Goal: Find specific page/section: Find specific page/section

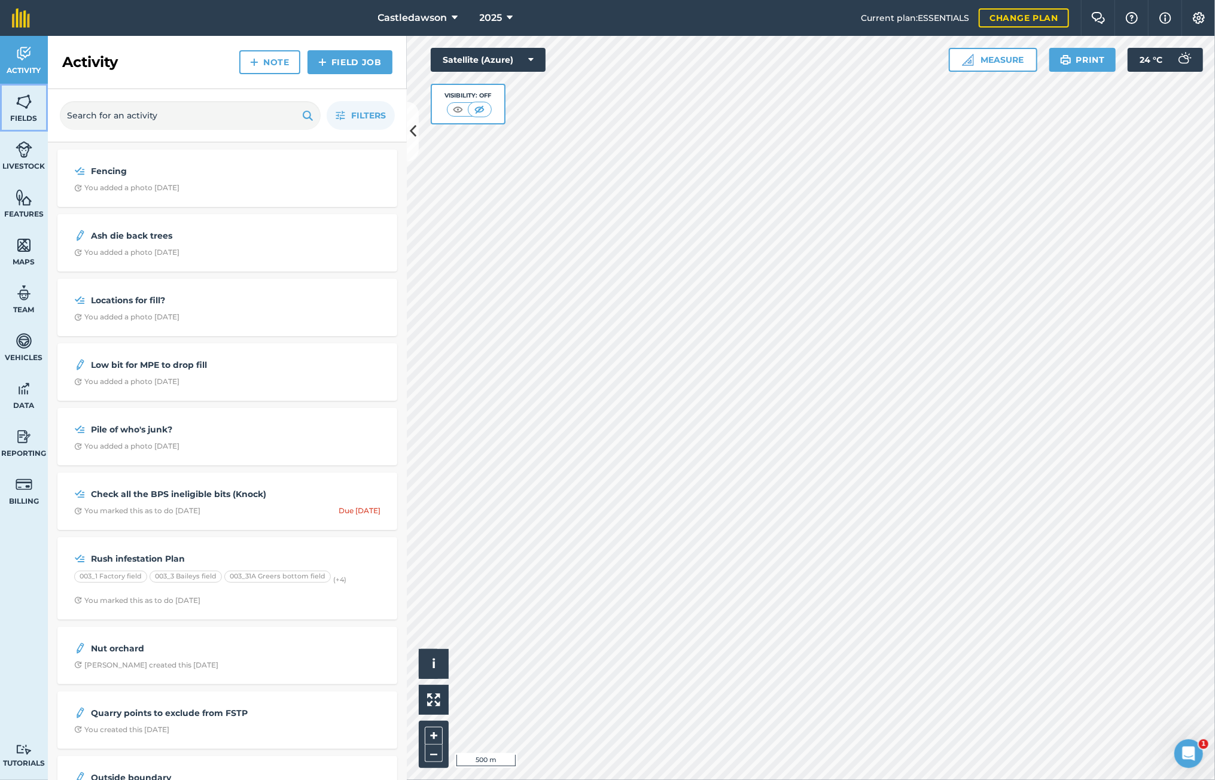
click at [27, 104] on img at bounding box center [24, 102] width 17 height 18
click at [20, 101] on img at bounding box center [24, 102] width 17 height 18
click at [29, 105] on img at bounding box center [24, 102] width 17 height 18
click at [22, 106] on img at bounding box center [24, 102] width 17 height 18
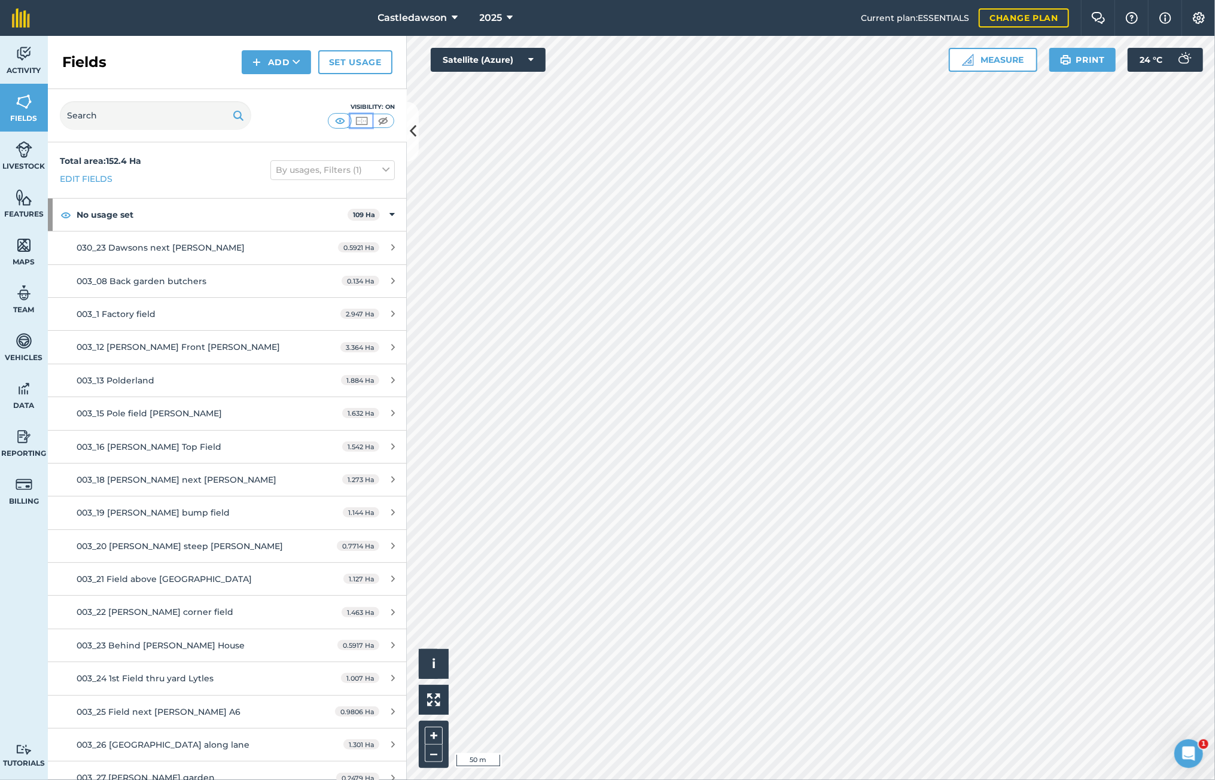
click at [361, 121] on img at bounding box center [361, 121] width 15 height 12
click at [385, 121] on img at bounding box center [383, 121] width 15 height 12
click at [390, 214] on icon at bounding box center [392, 214] width 5 height 13
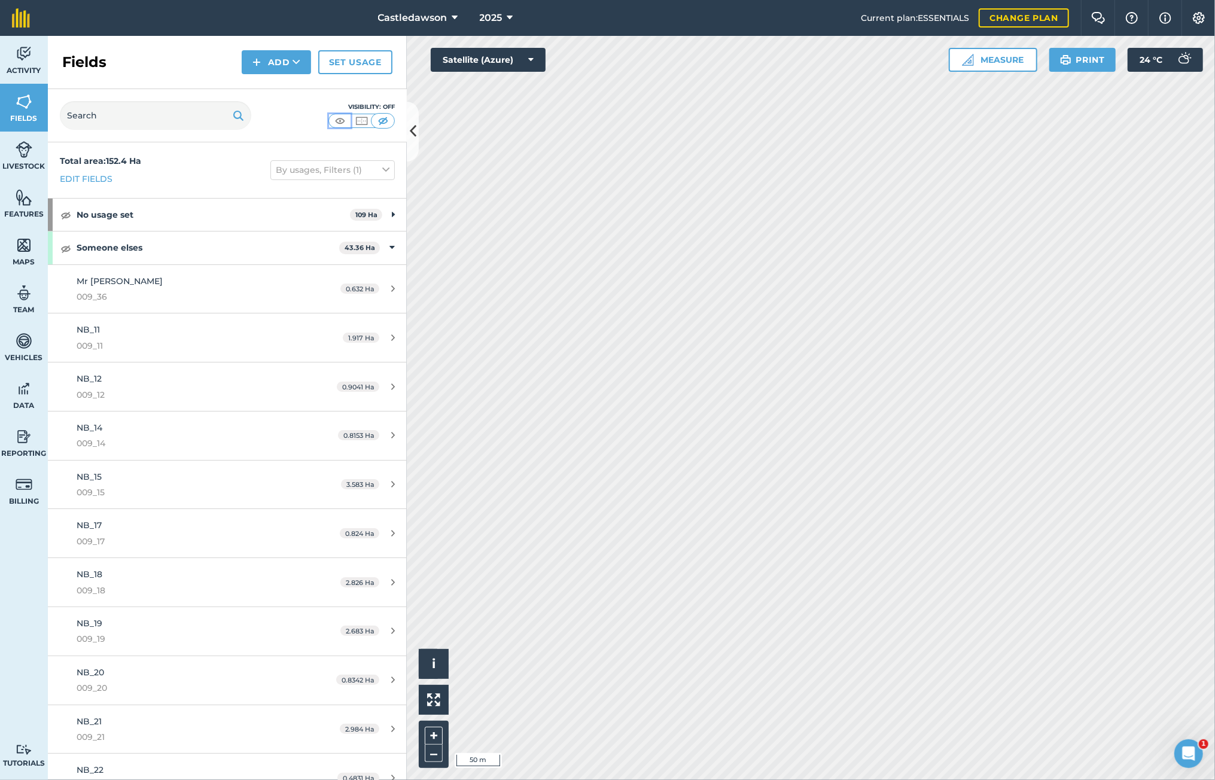
click at [339, 117] on img at bounding box center [340, 121] width 15 height 12
click at [390, 248] on icon at bounding box center [392, 247] width 5 height 13
click at [385, 249] on div "Someone elses 43.36 Ha" at bounding box center [227, 248] width 359 height 32
click at [263, 290] on span "009_36" at bounding box center [189, 296] width 225 height 13
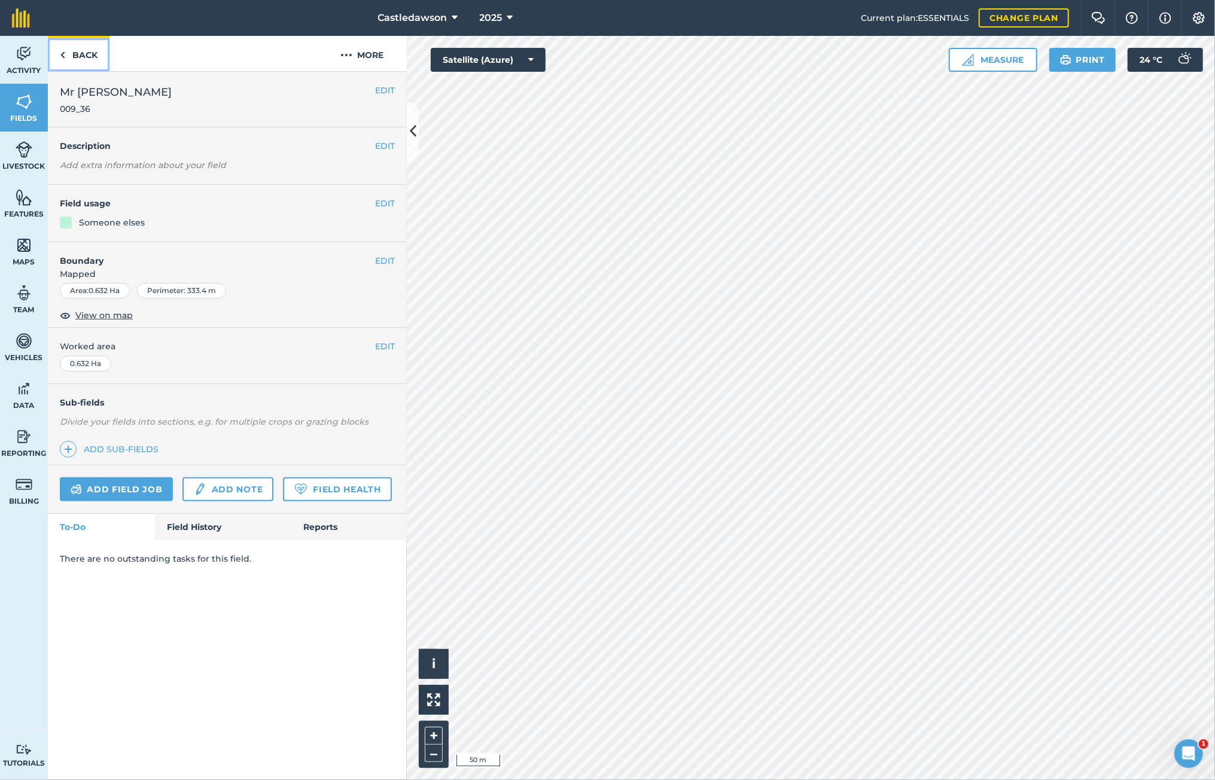
click at [76, 57] on link "Back" at bounding box center [79, 53] width 62 height 35
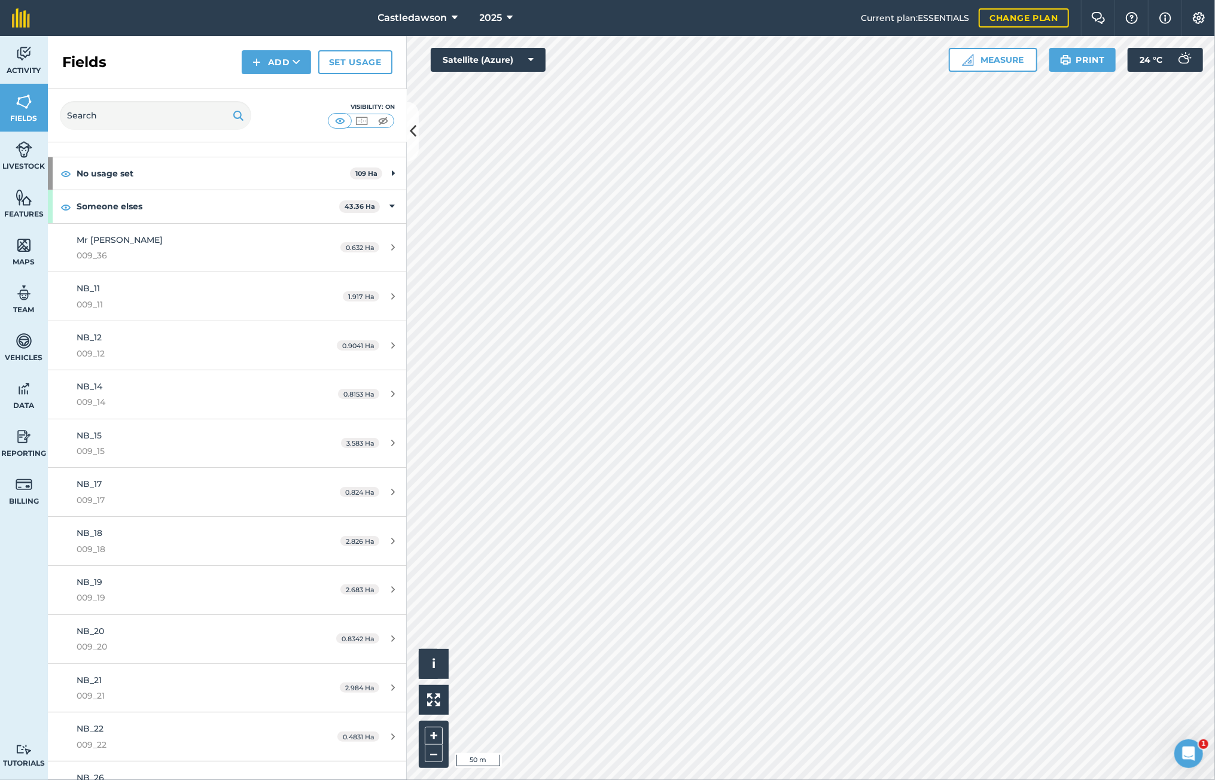
scroll to position [60, 0]
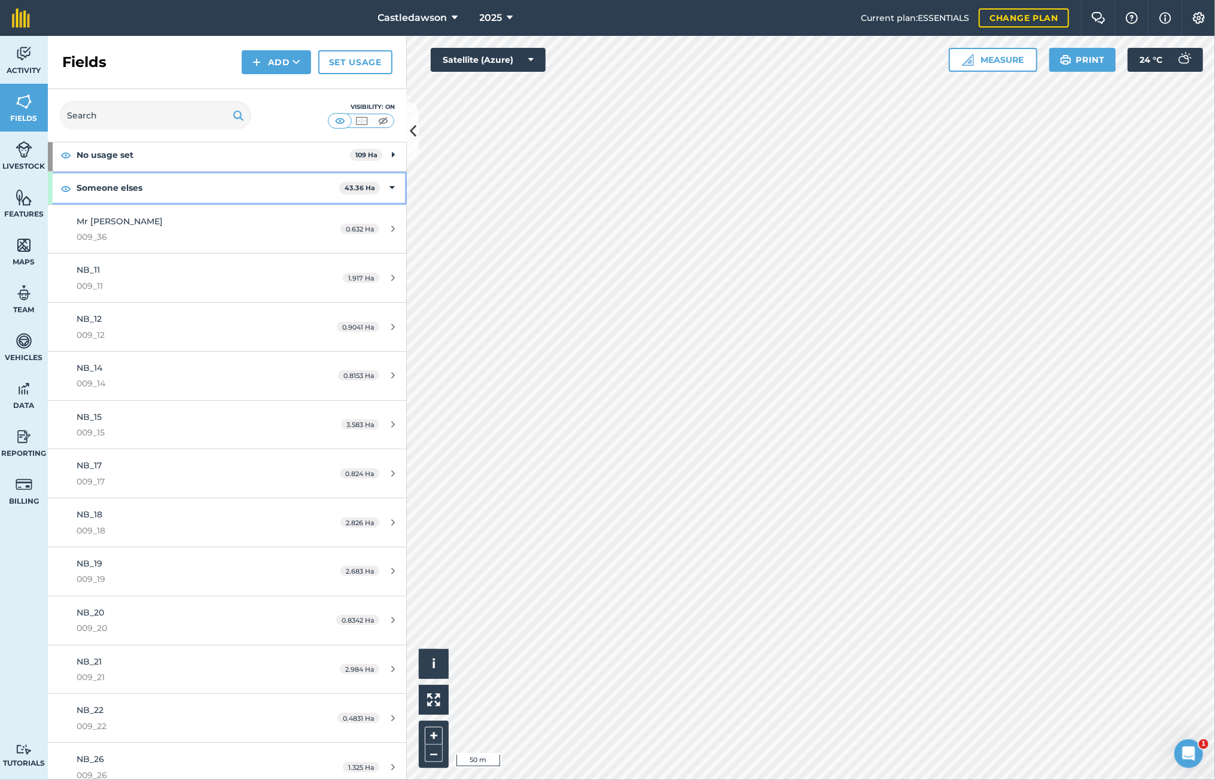
click at [390, 188] on icon at bounding box center [392, 187] width 5 height 13
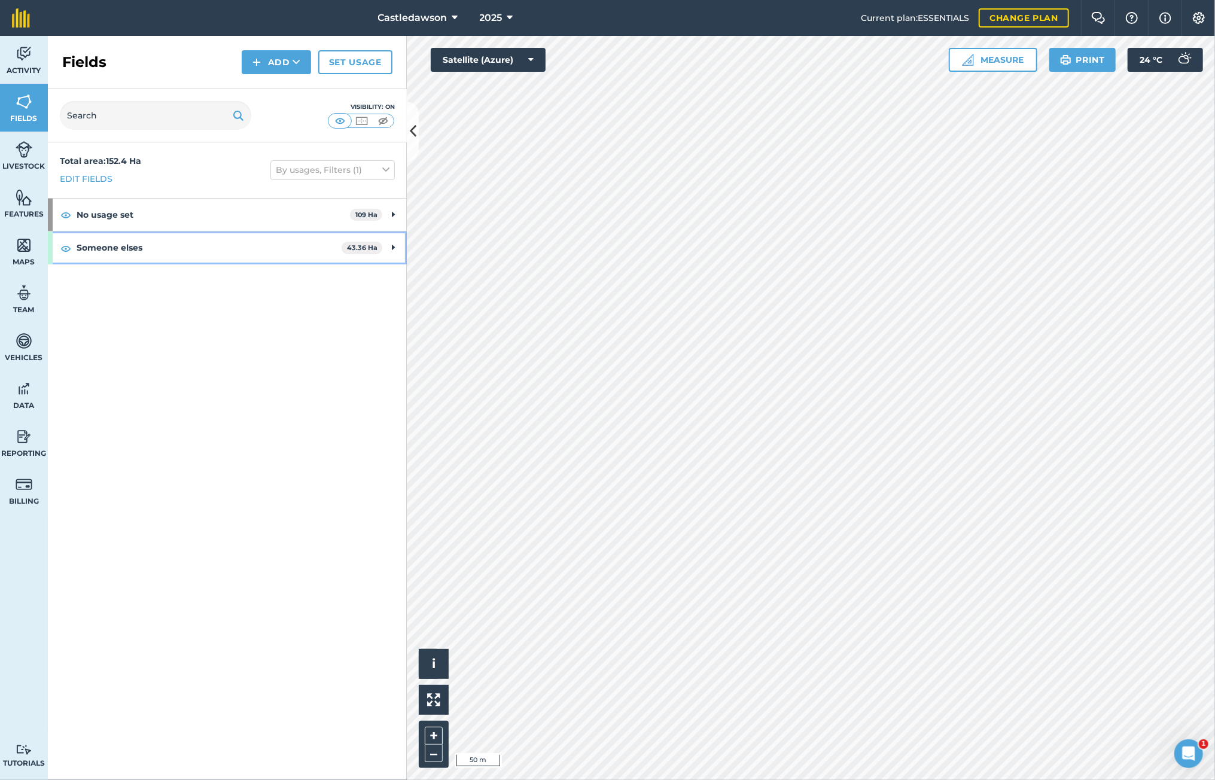
scroll to position [0, 0]
click at [360, 167] on button "By usages, Filters (1)" at bounding box center [332, 169] width 124 height 19
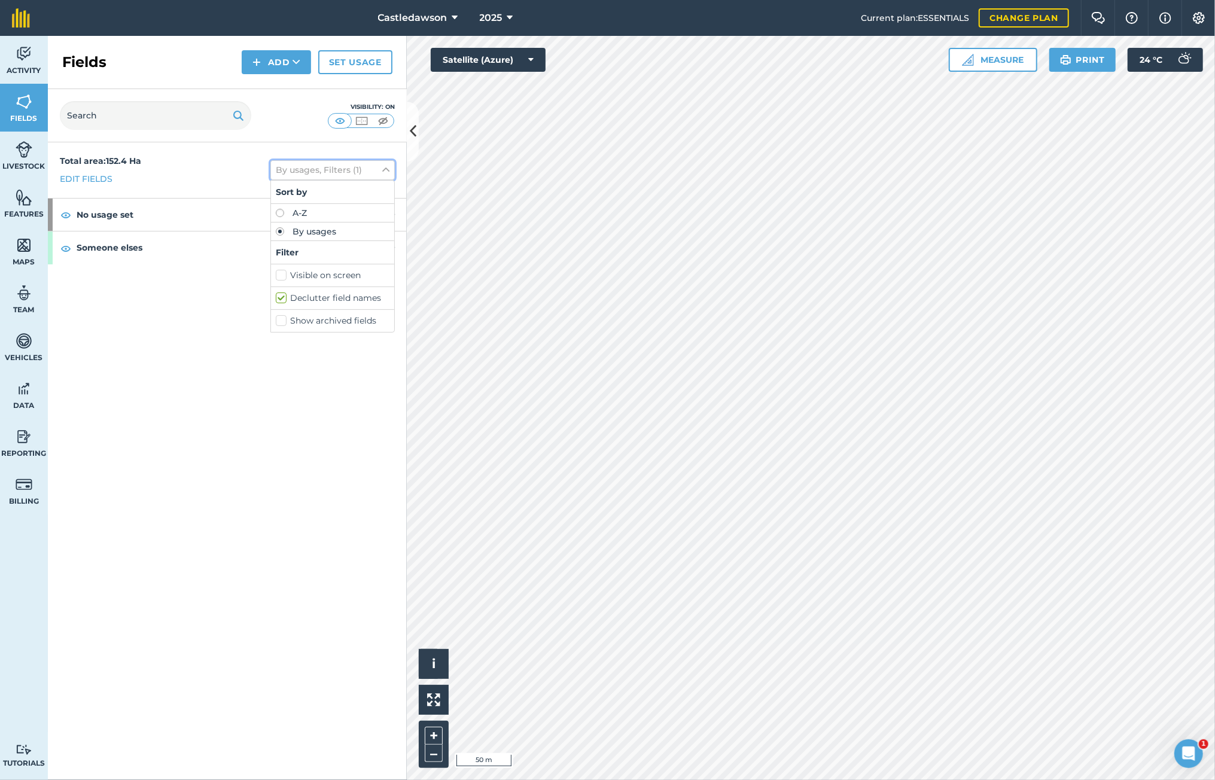
click at [360, 167] on button "By usages, Filters (1)" at bounding box center [332, 169] width 124 height 19
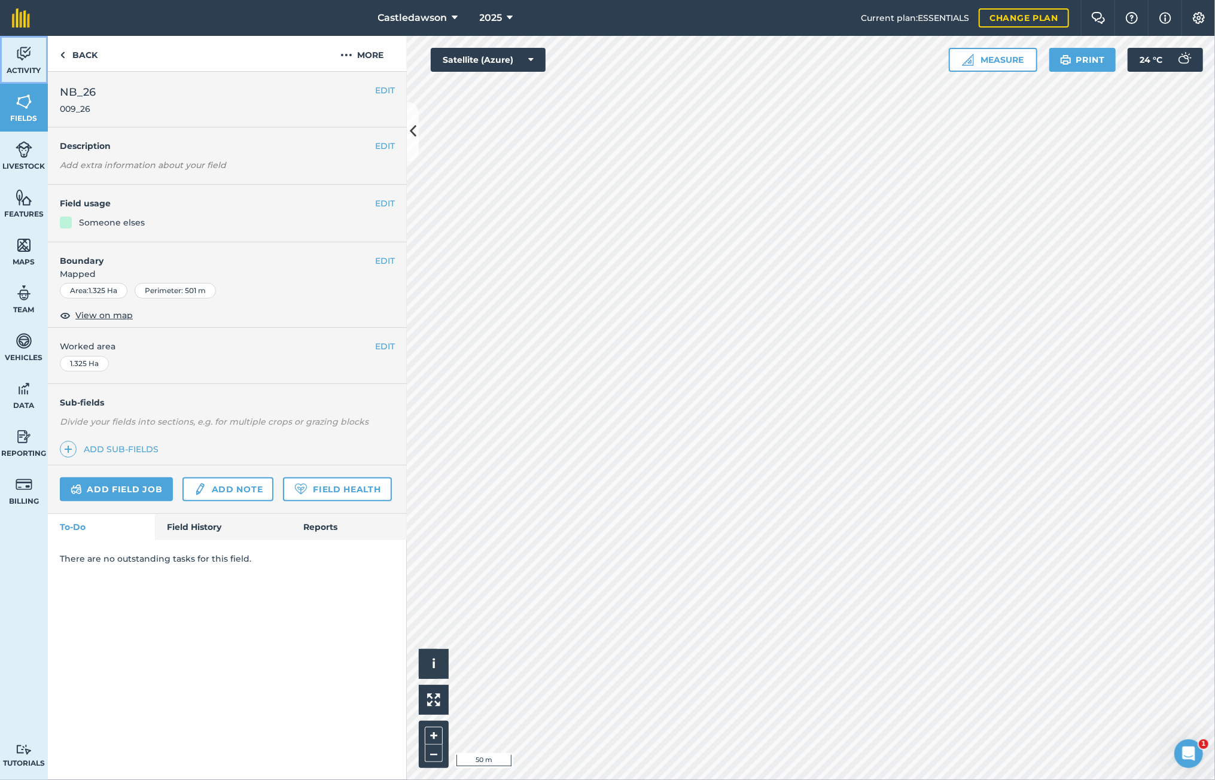
click at [25, 54] on img at bounding box center [24, 54] width 17 height 18
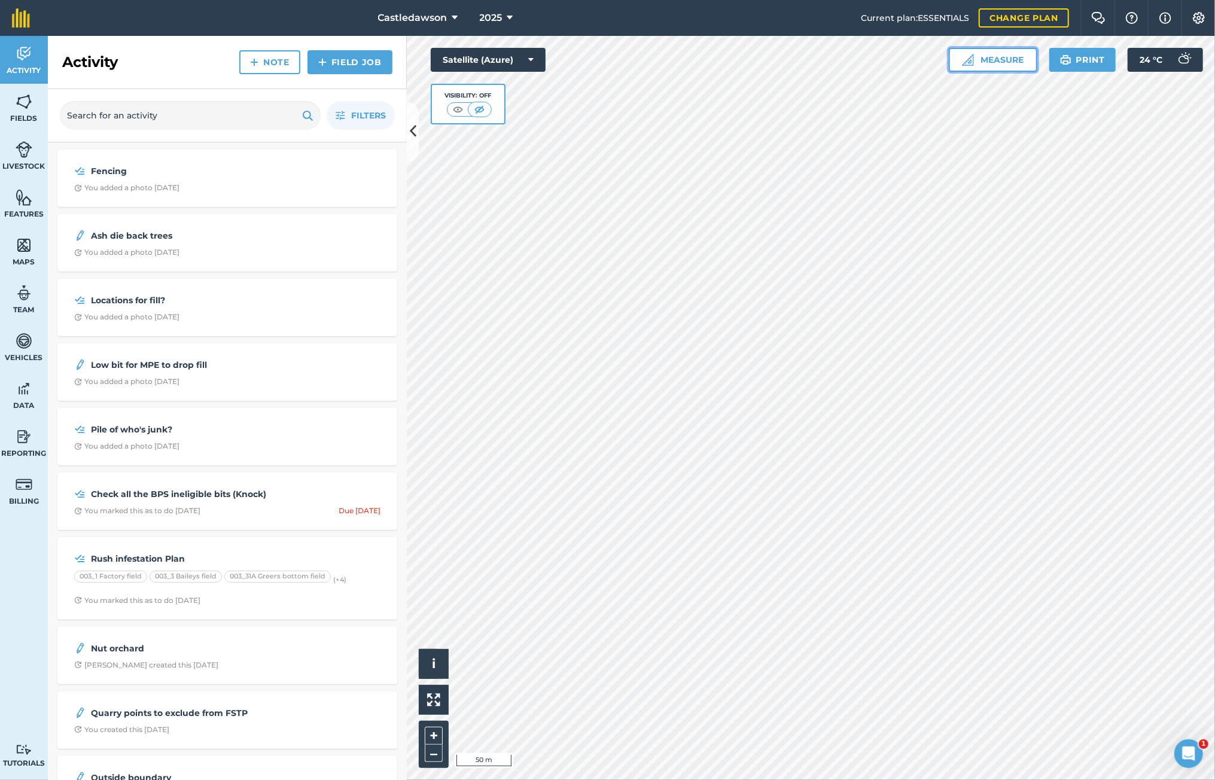
click at [782, 60] on button "Measure" at bounding box center [993, 60] width 89 height 24
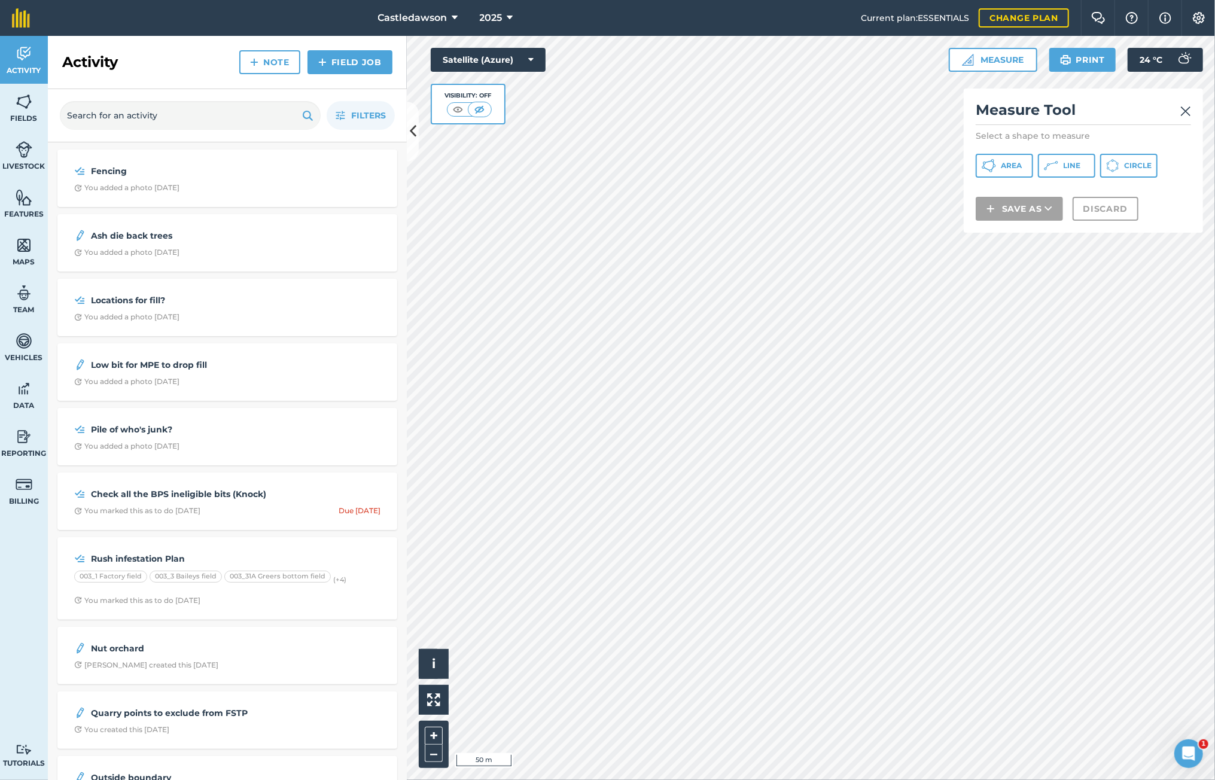
click at [782, 115] on img at bounding box center [1185, 111] width 11 height 14
